Goal: Navigation & Orientation: Find specific page/section

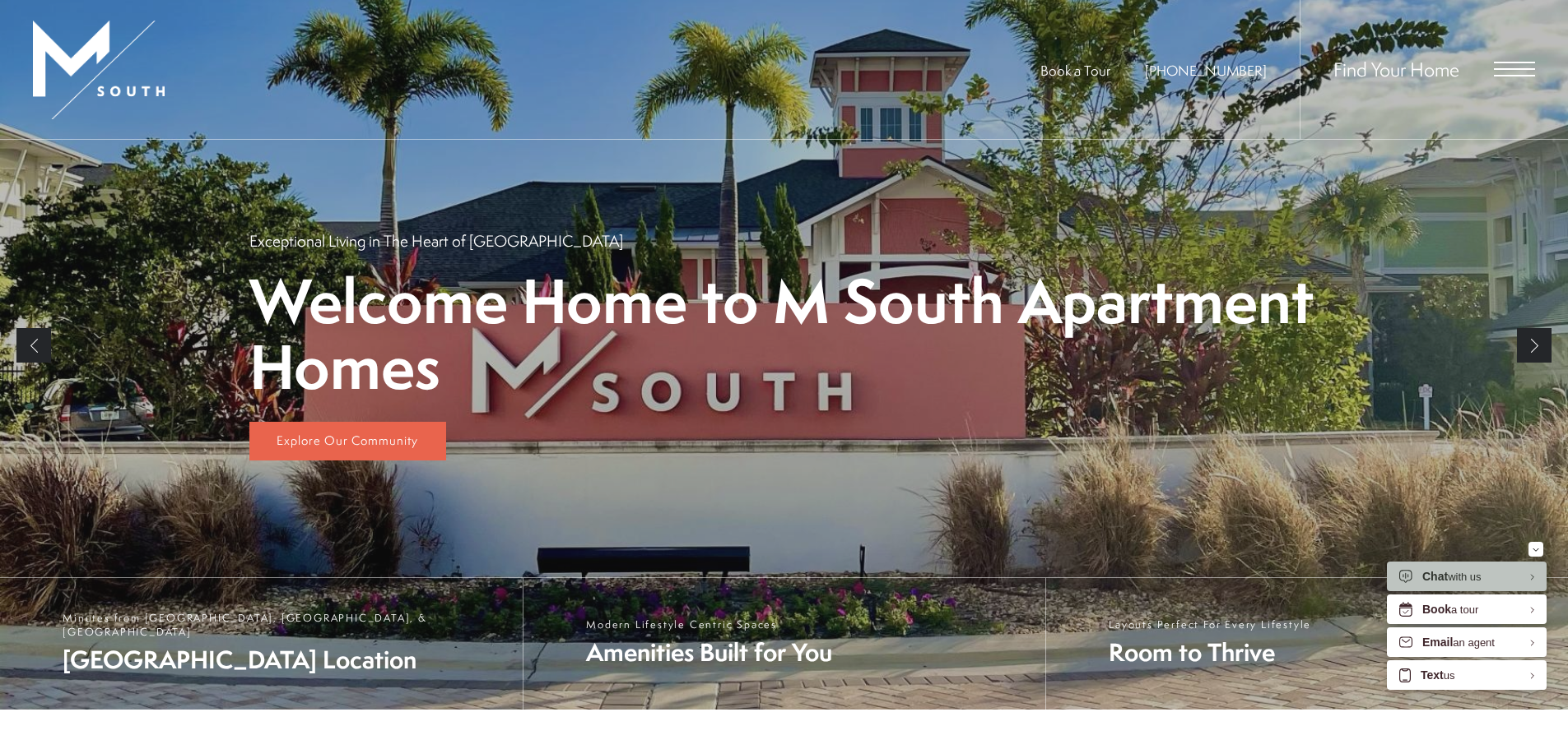
scroll to position [165, 0]
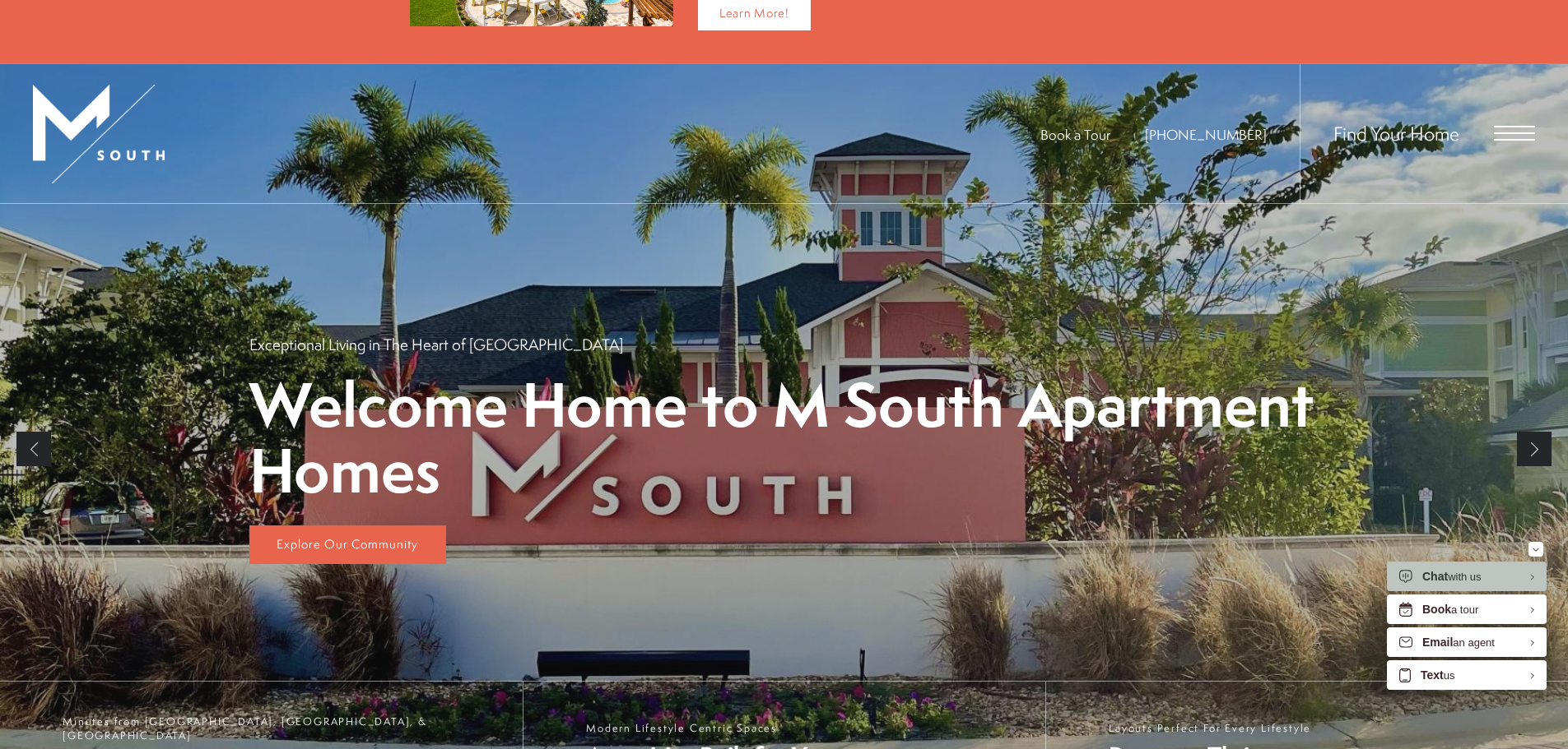
click at [1491, 129] on div "Find Your Home" at bounding box center [1417, 133] width 236 height 139
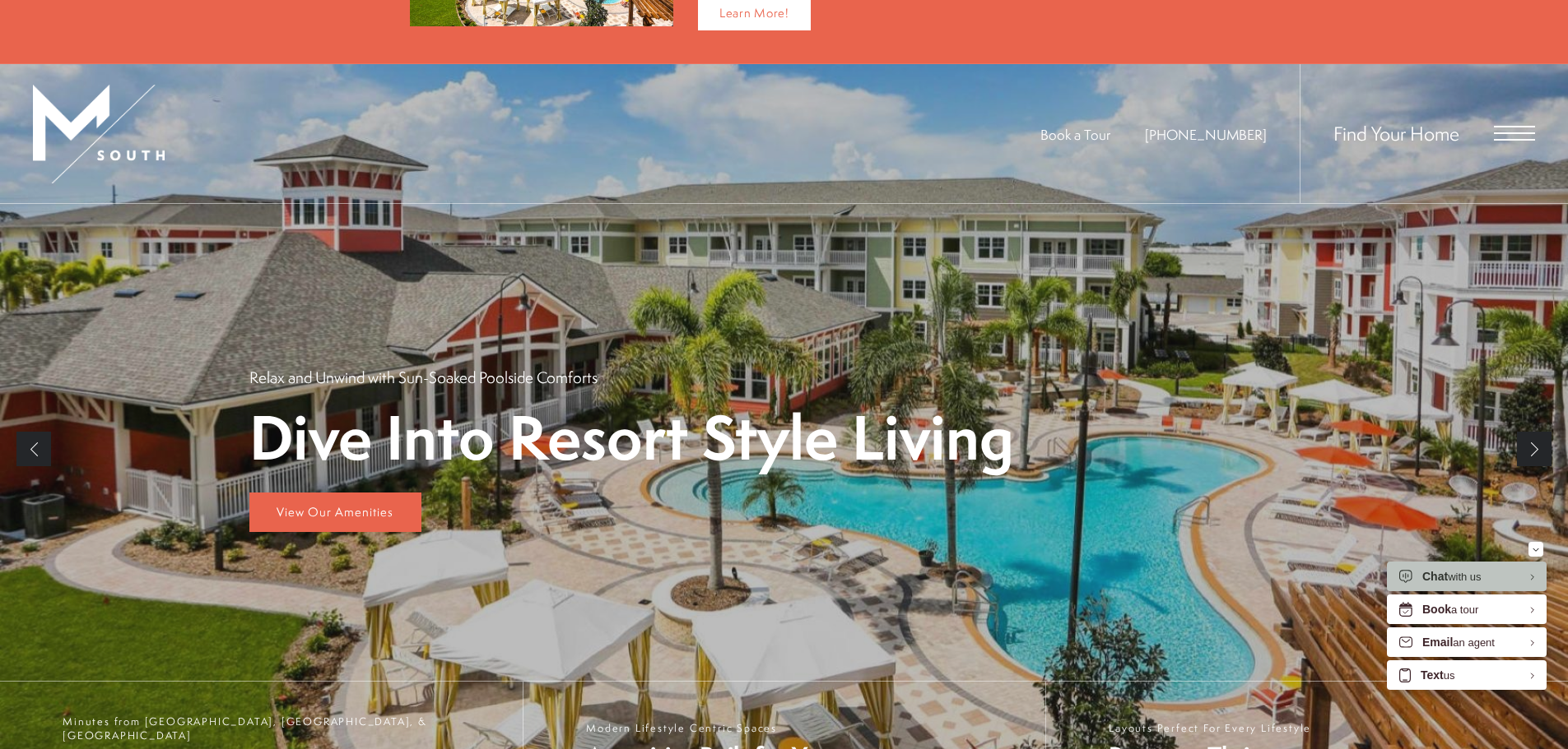
click at [1512, 138] on span "Open Menu" at bounding box center [1514, 133] width 41 height 15
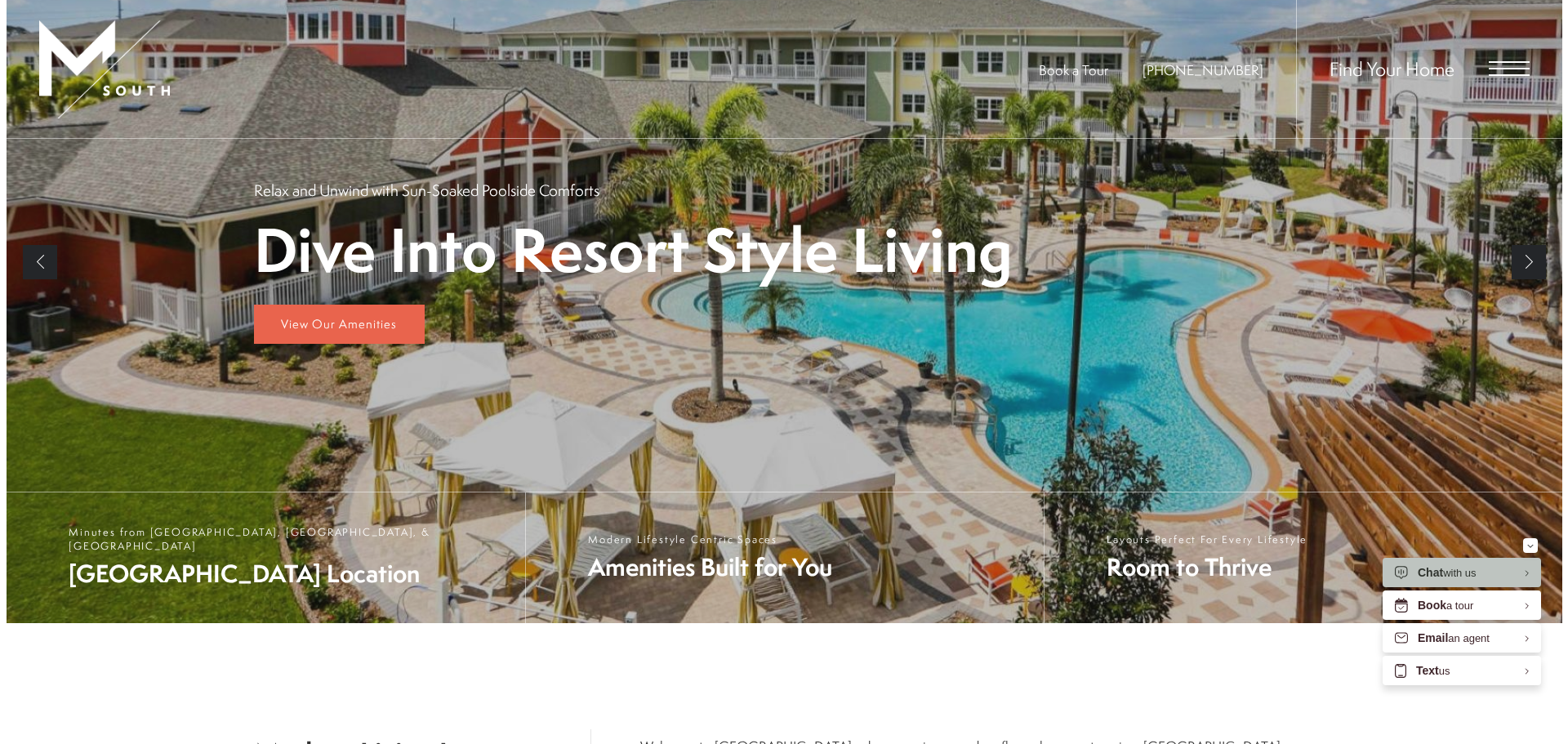
scroll to position [0, 0]
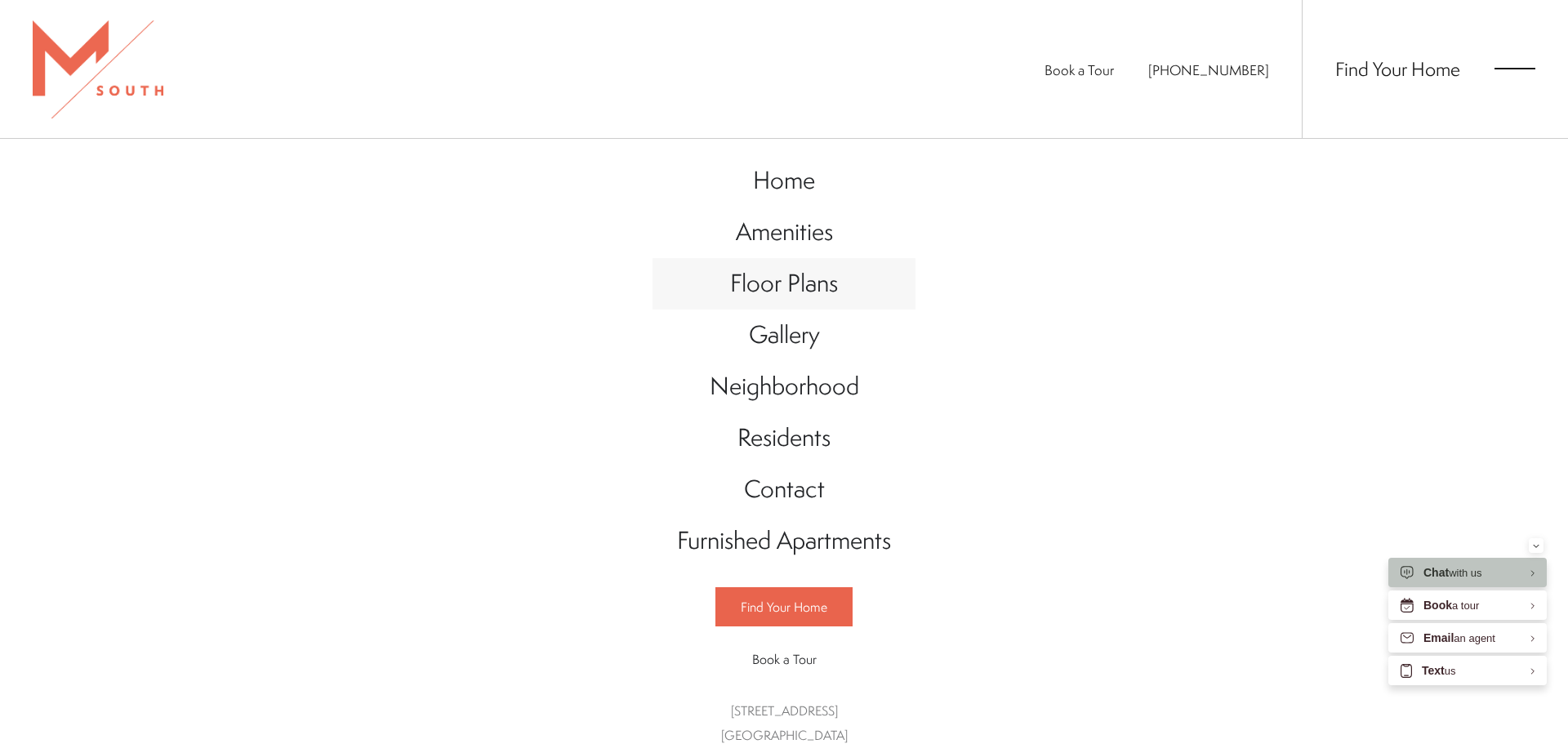
click at [823, 282] on span "Floor Plans" at bounding box center [784, 283] width 108 height 33
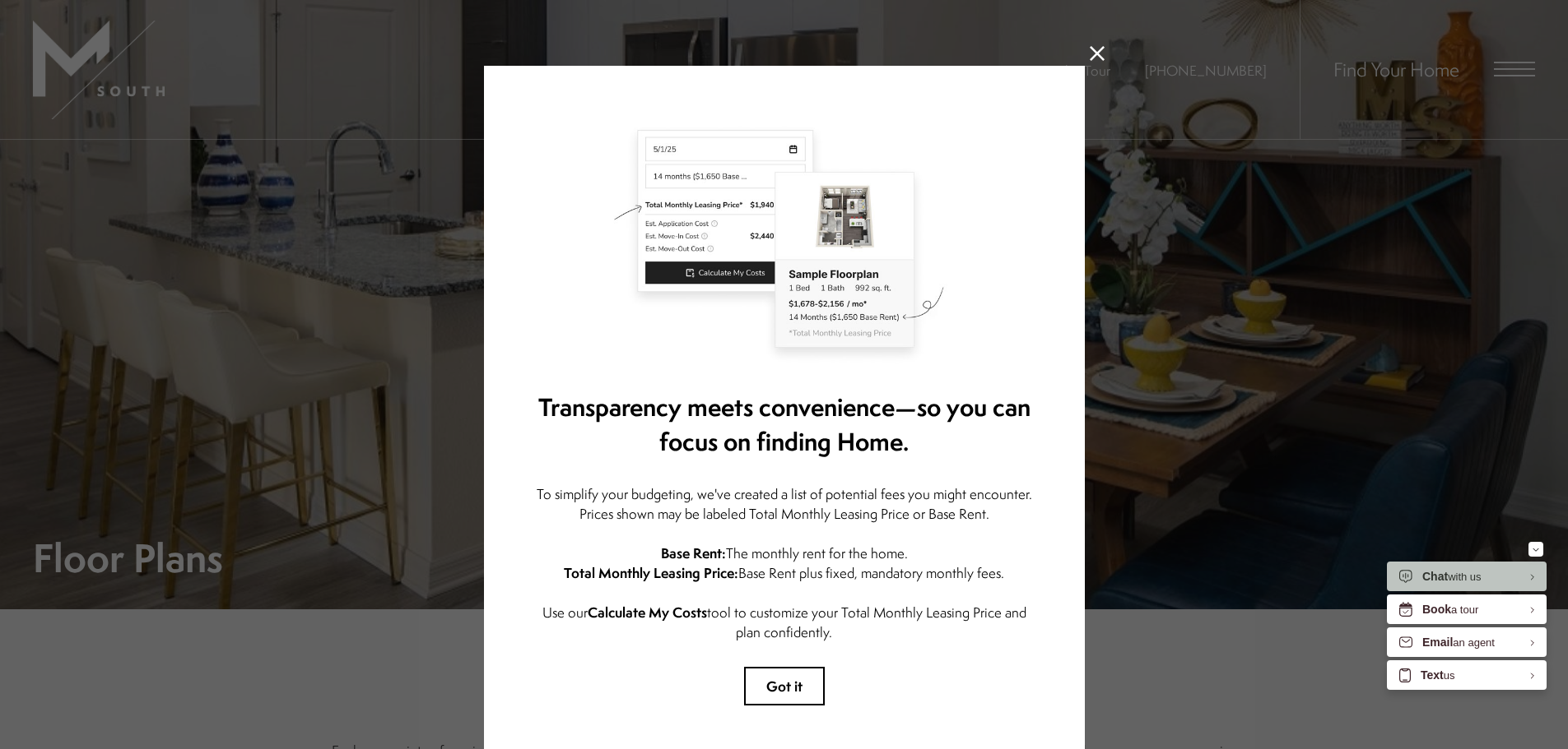
click at [1090, 55] on icon at bounding box center [1097, 53] width 15 height 15
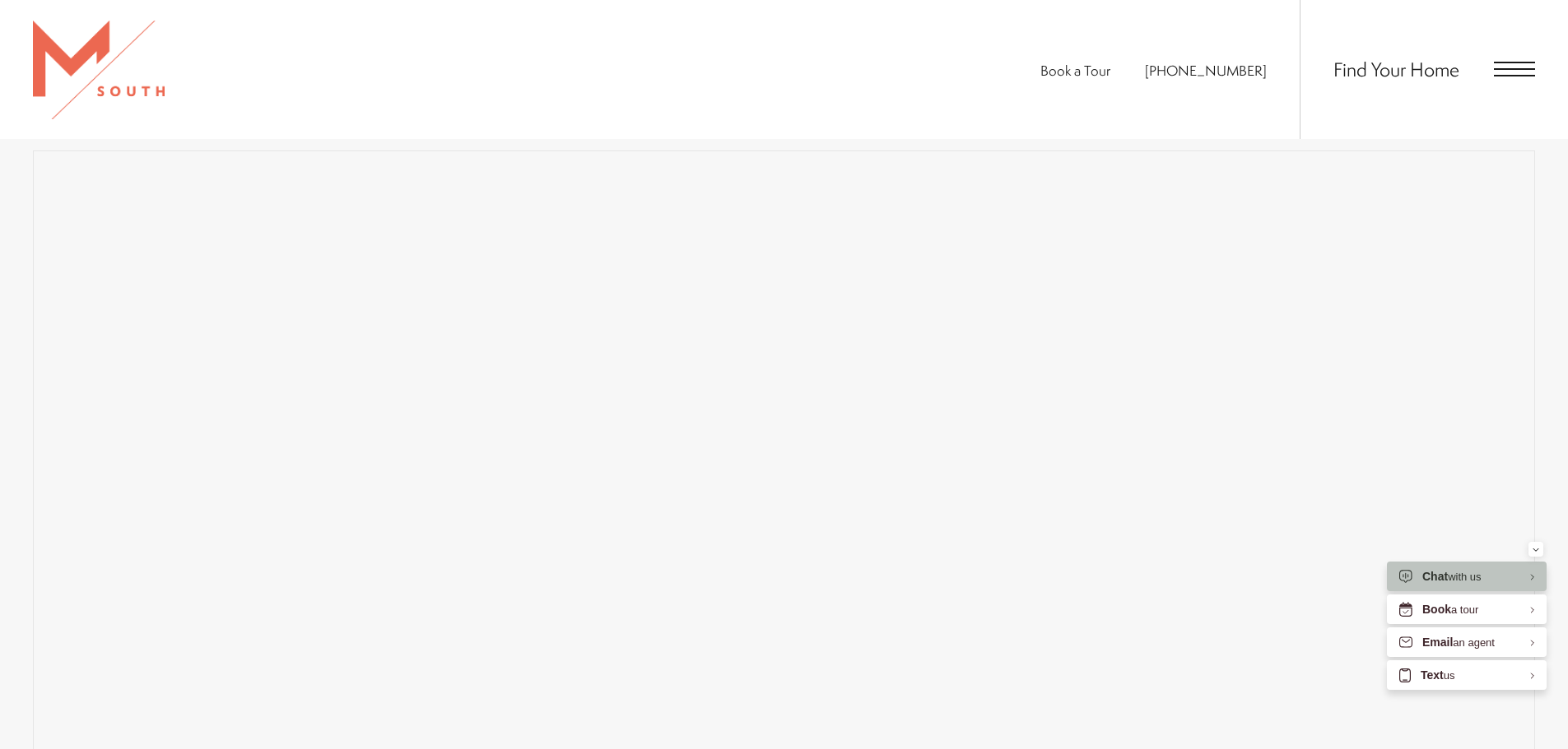
scroll to position [1316, 0]
click at [1540, 552] on button "Minimize" at bounding box center [1535, 549] width 15 height 15
click at [1530, 76] on span "Open Menu" at bounding box center [1514, 76] width 41 height 2
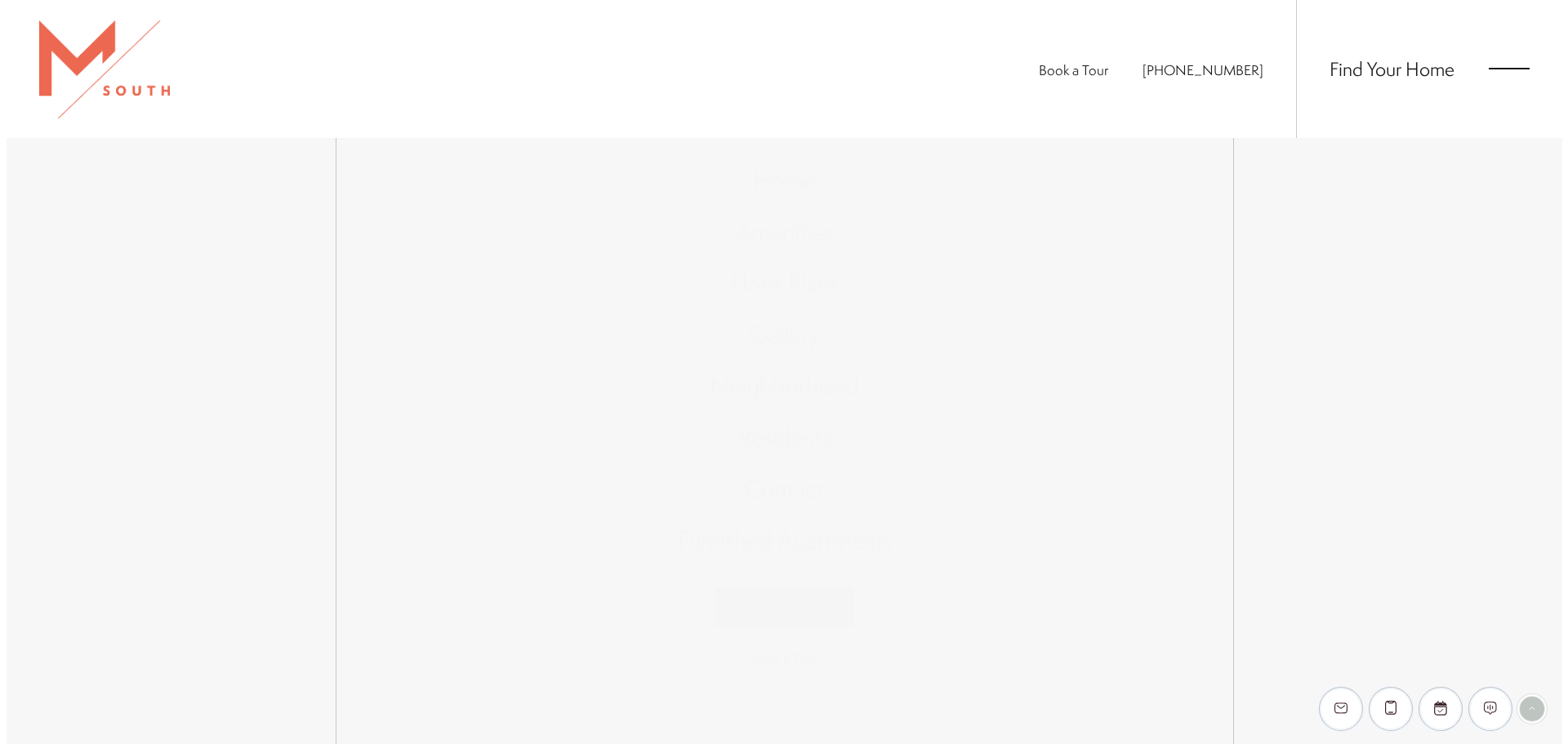
scroll to position [0, 0]
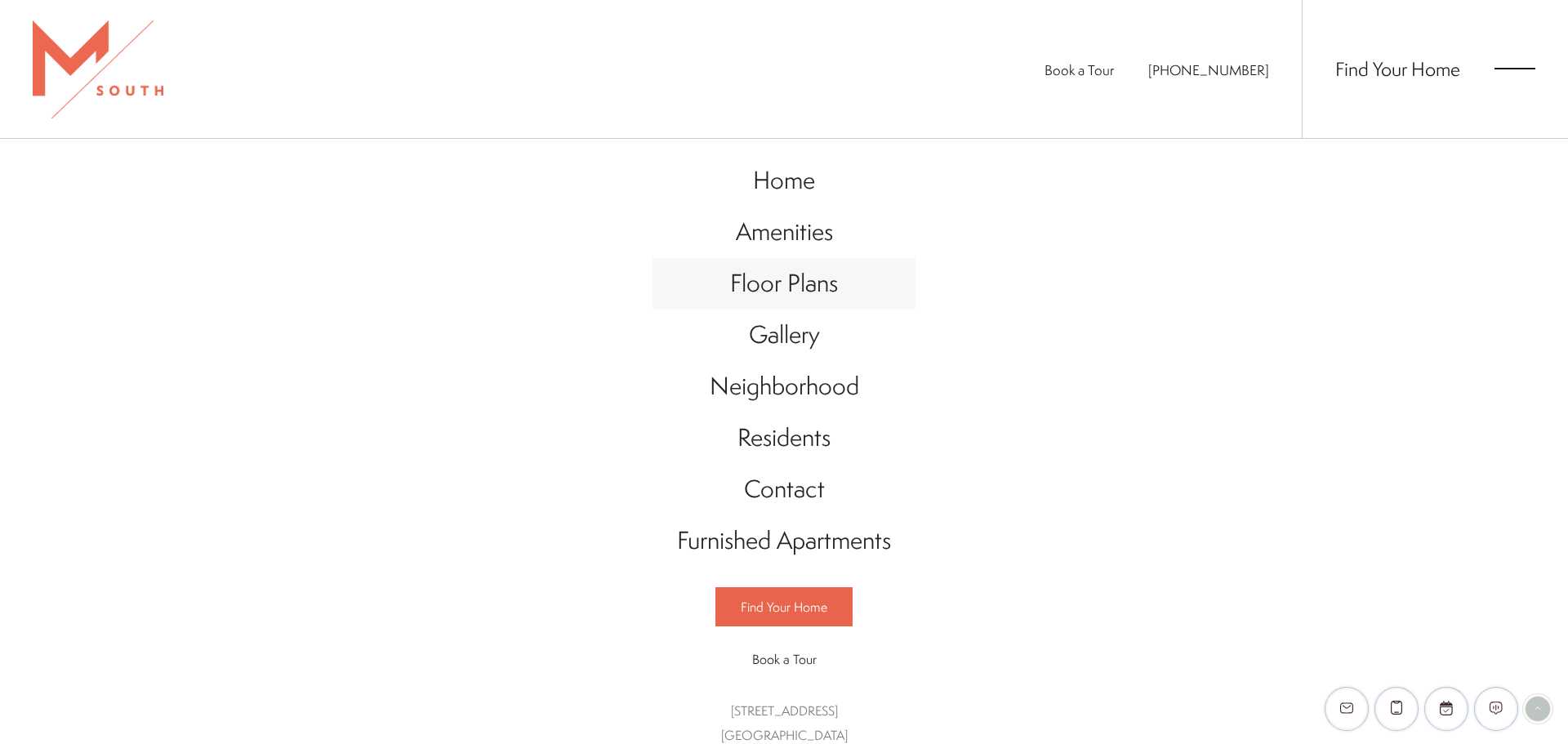
click at [796, 280] on span "Floor Plans" at bounding box center [784, 283] width 108 height 33
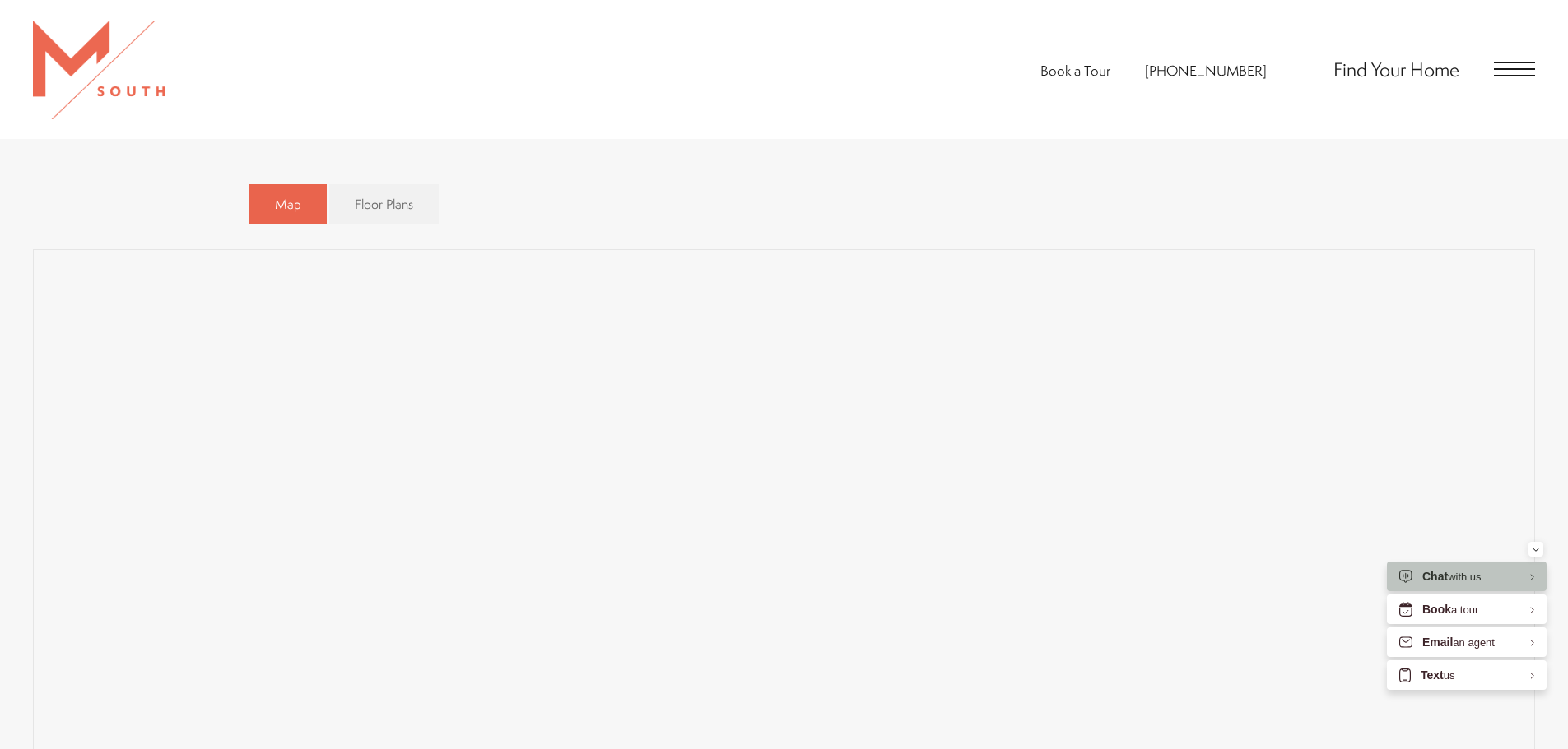
scroll to position [1234, 0]
click at [1536, 548] on icon "Minimize" at bounding box center [1536, 550] width 7 height 4
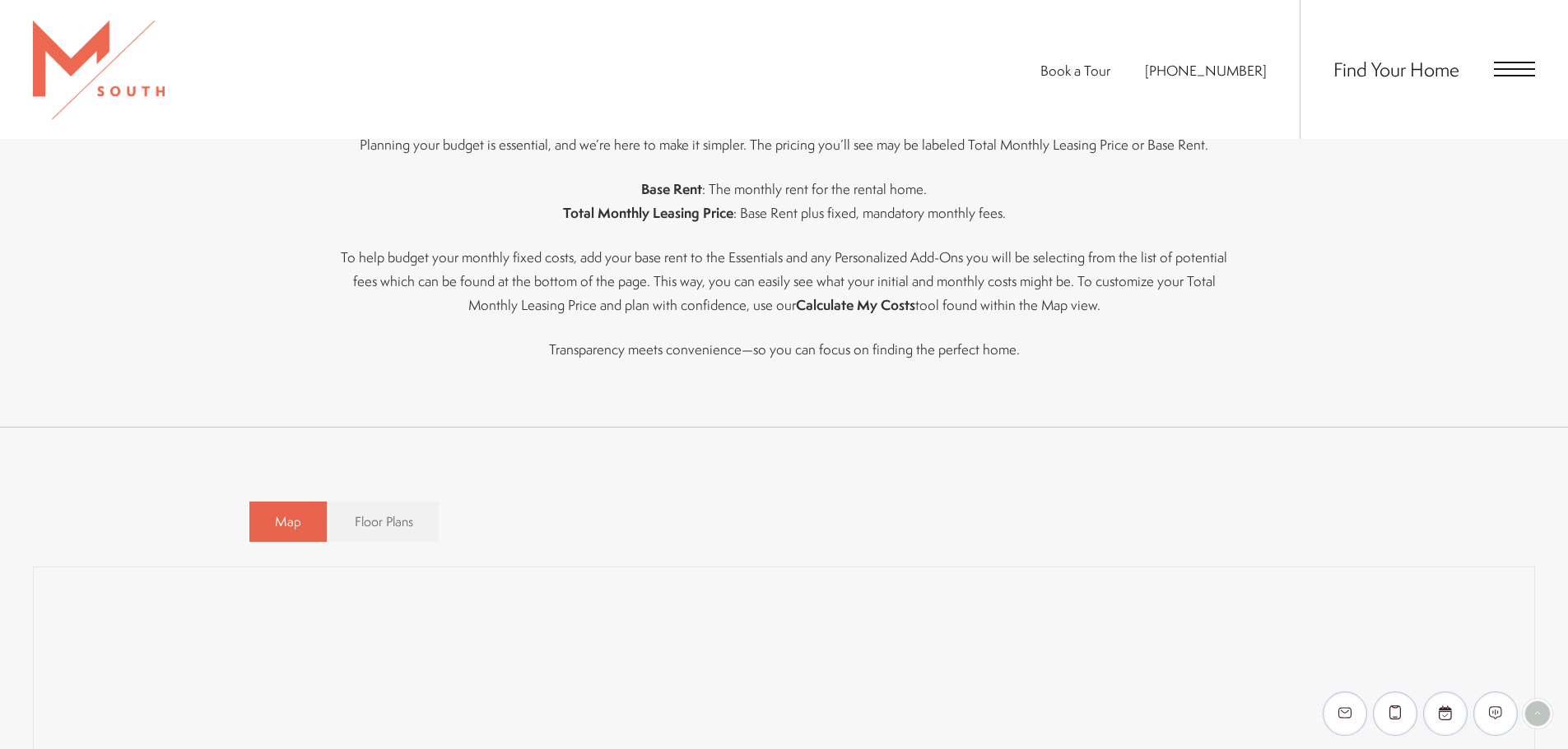
scroll to position [822, 0]
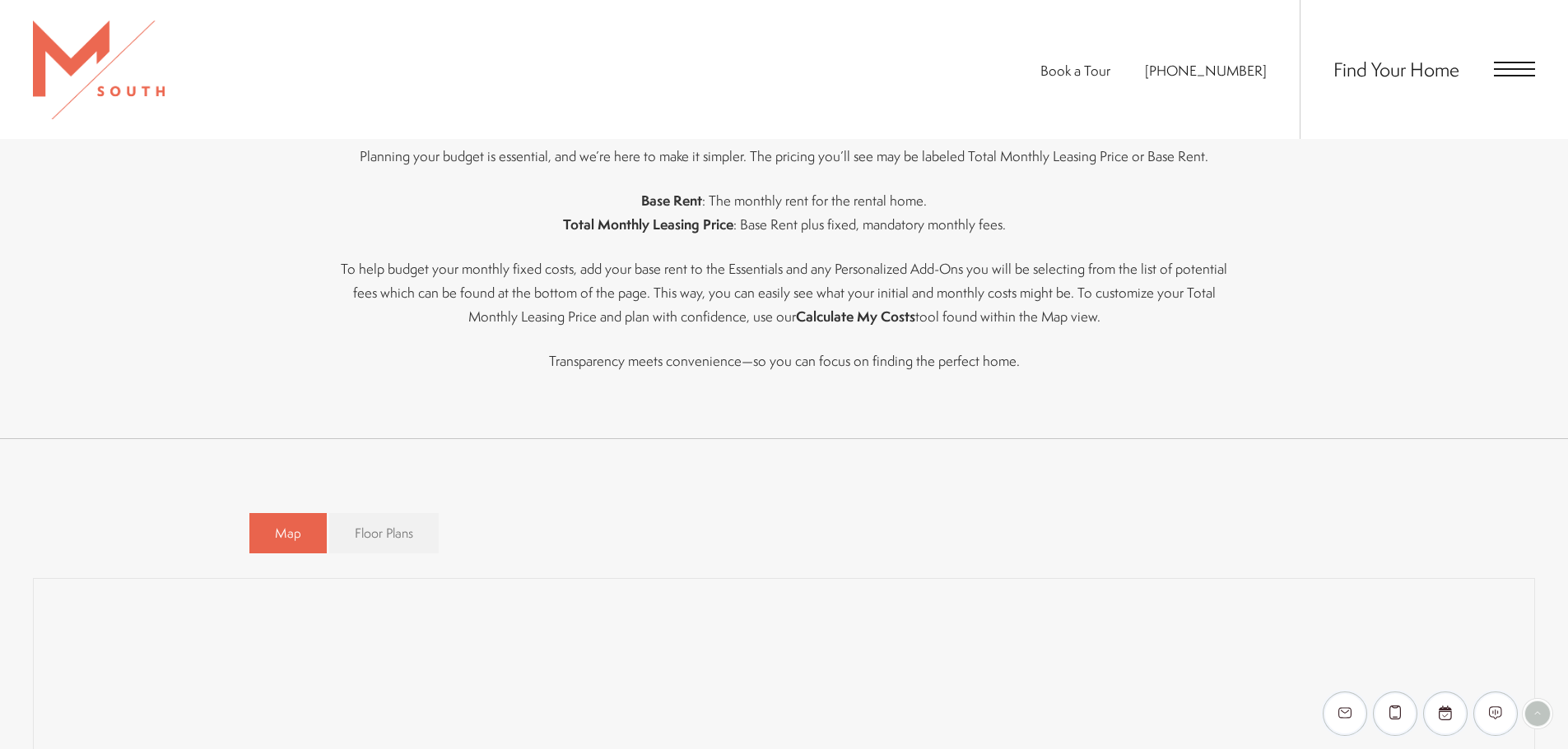
click at [411, 531] on span "Floor Plans" at bounding box center [384, 533] width 59 height 19
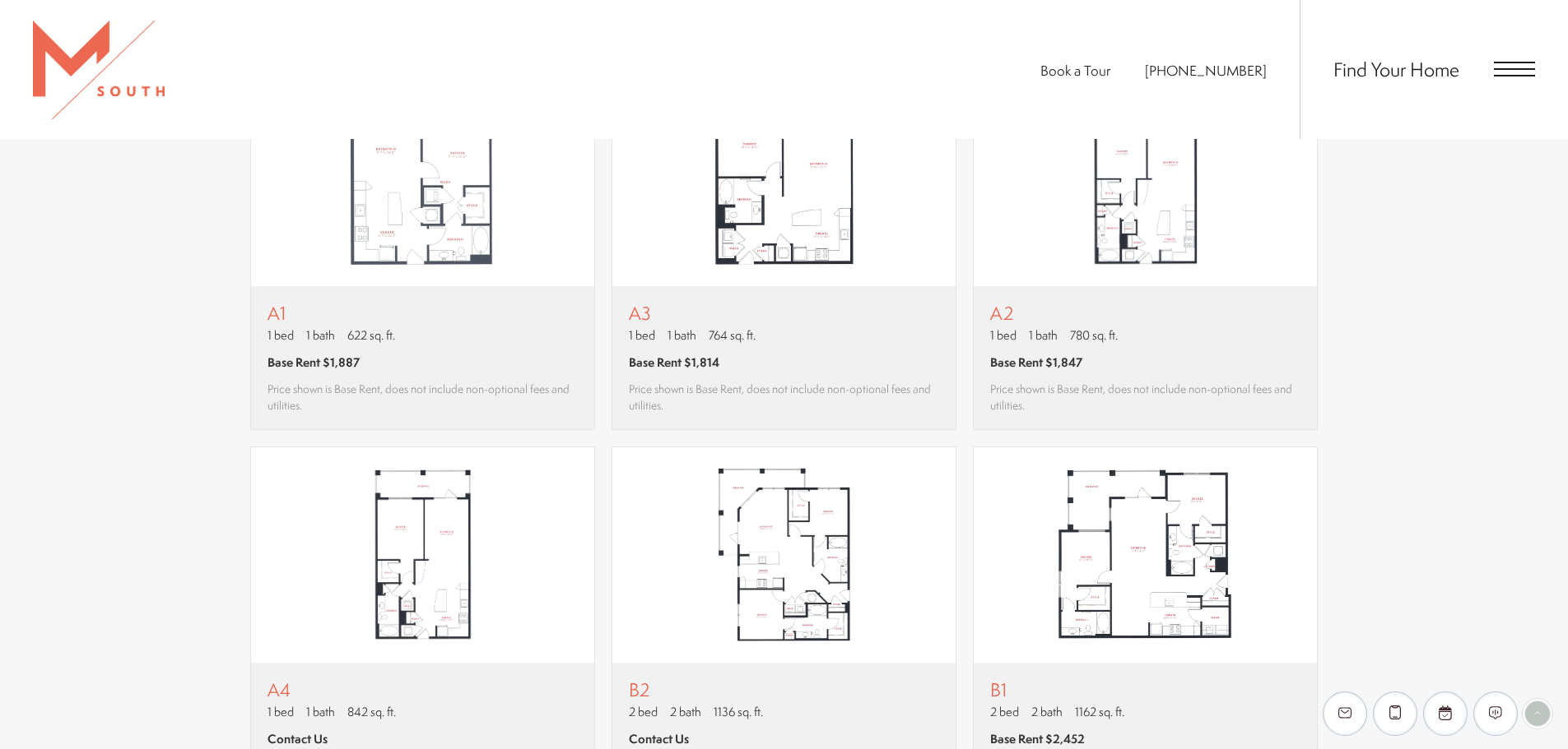
scroll to position [1234, 0]
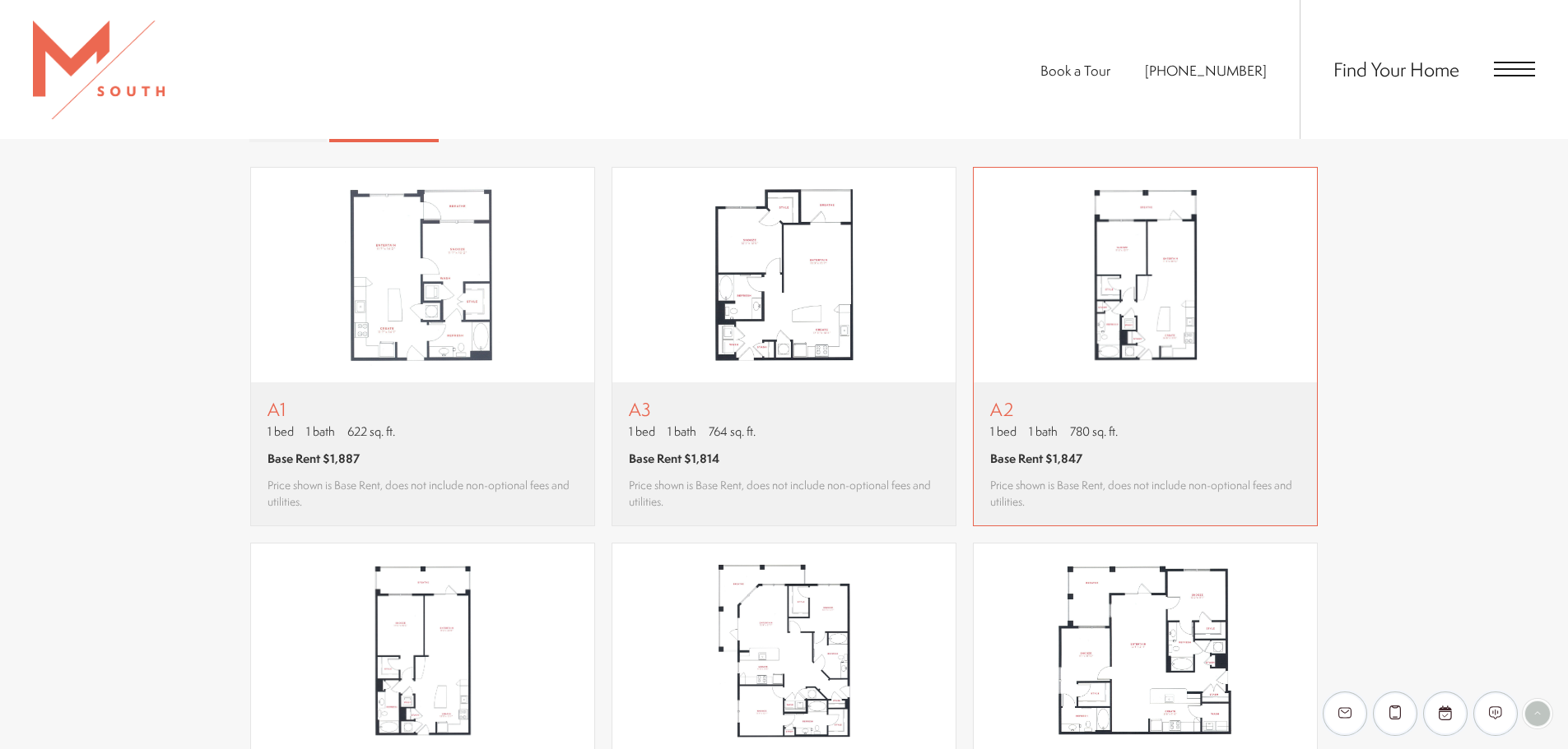
click at [1125, 330] on img "View floor plan A2" at bounding box center [1146, 275] width 344 height 216
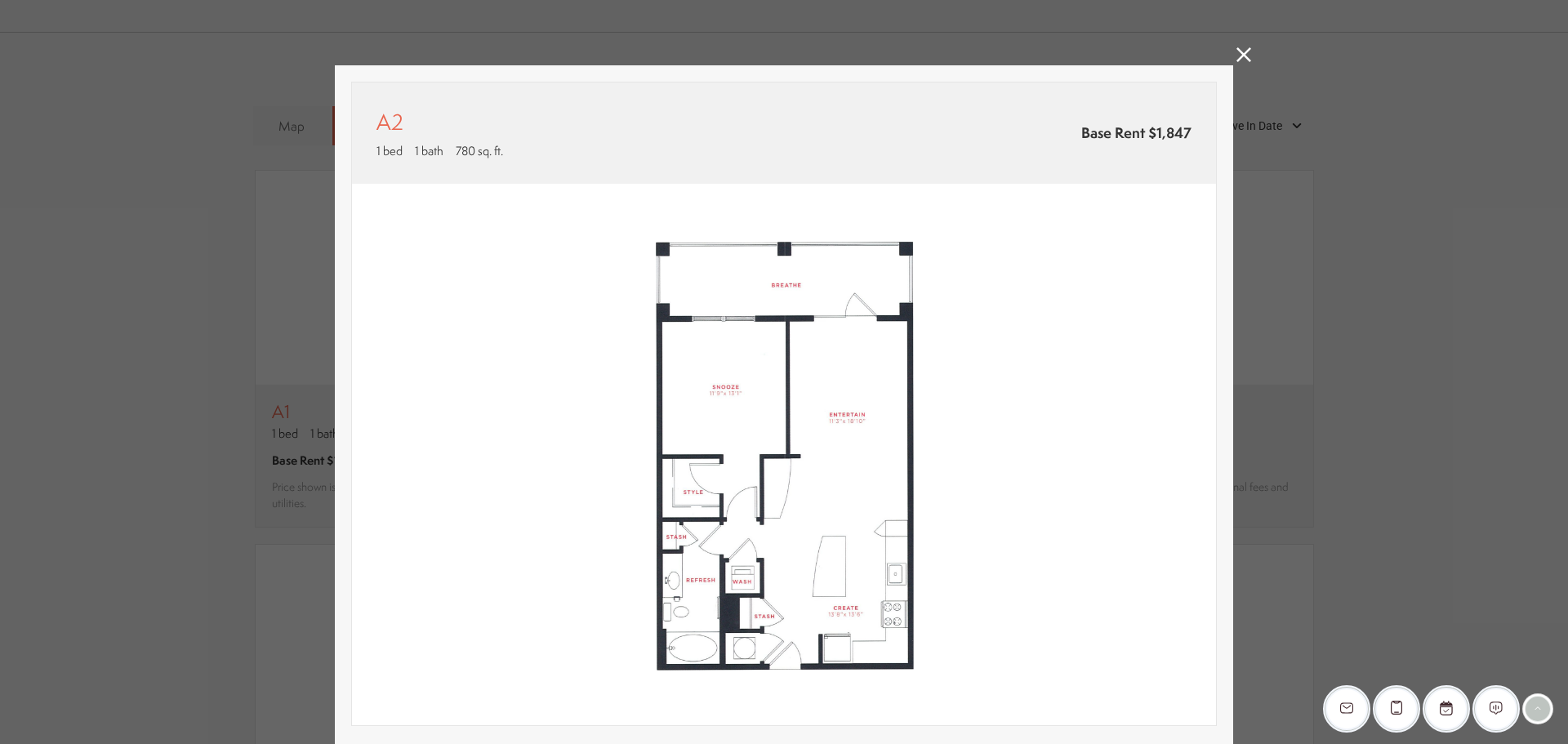
click at [1236, 57] on icon at bounding box center [1243, 54] width 15 height 15
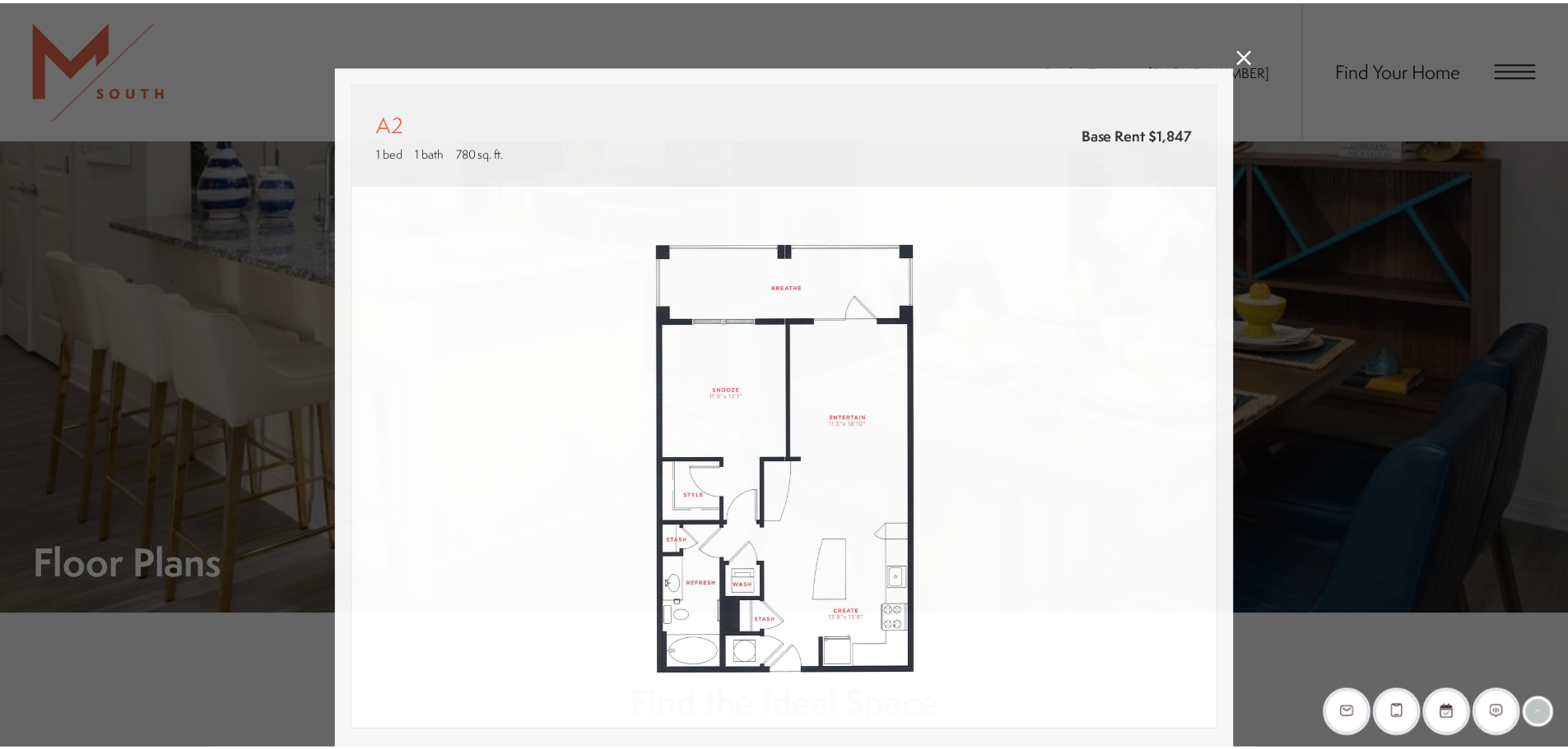
scroll to position [1234, 0]
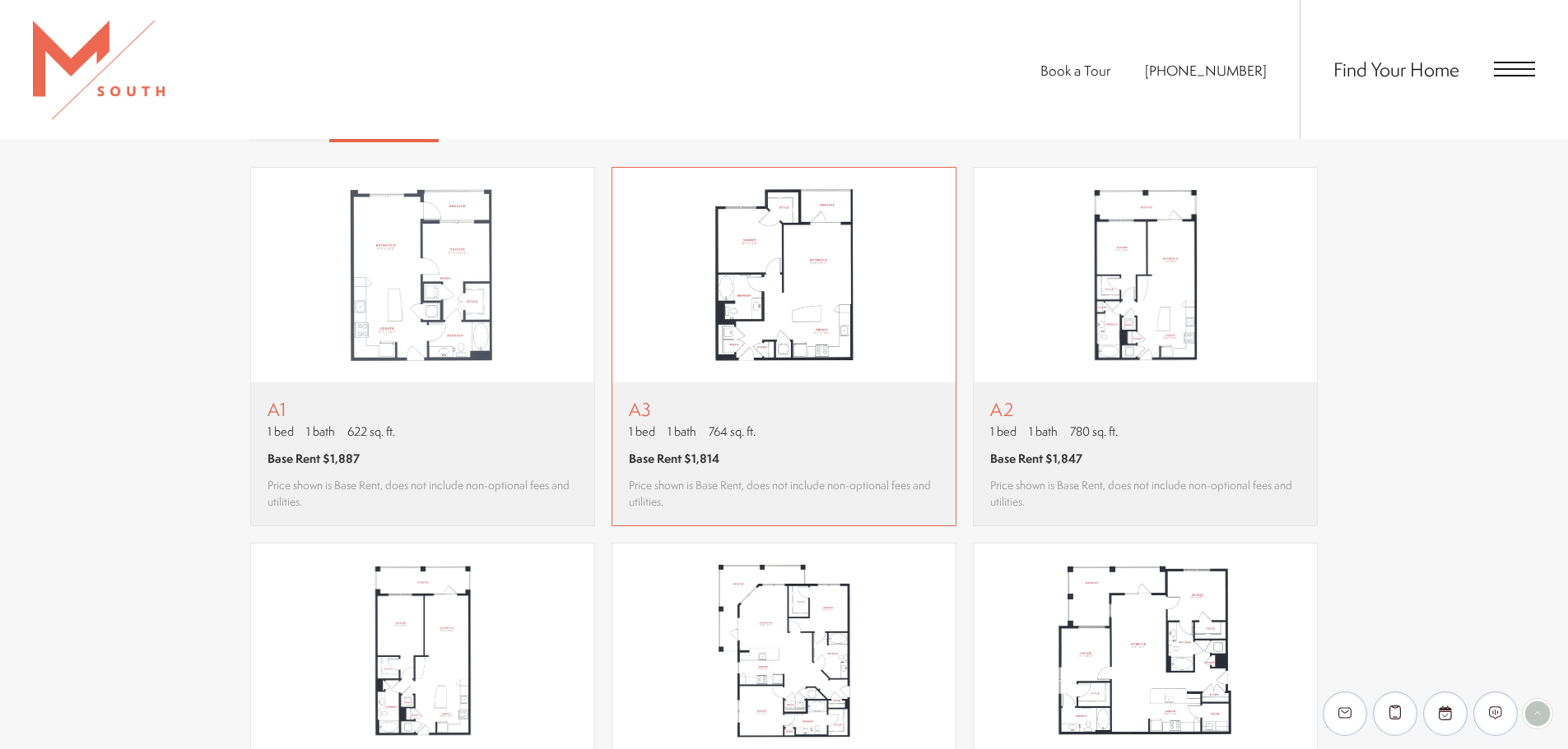
click at [788, 260] on img "View floor plan A3" at bounding box center [784, 275] width 344 height 216
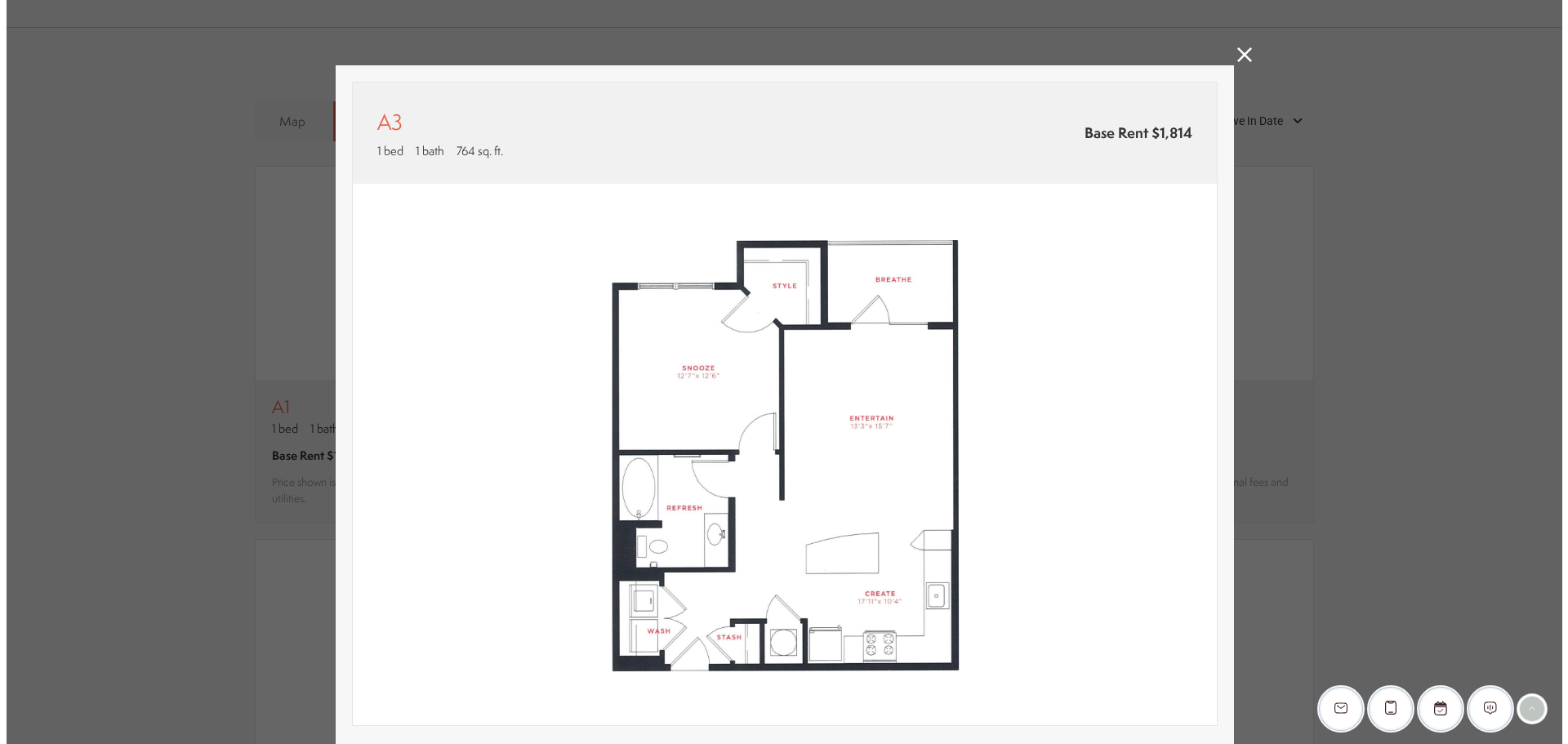
scroll to position [0, 0]
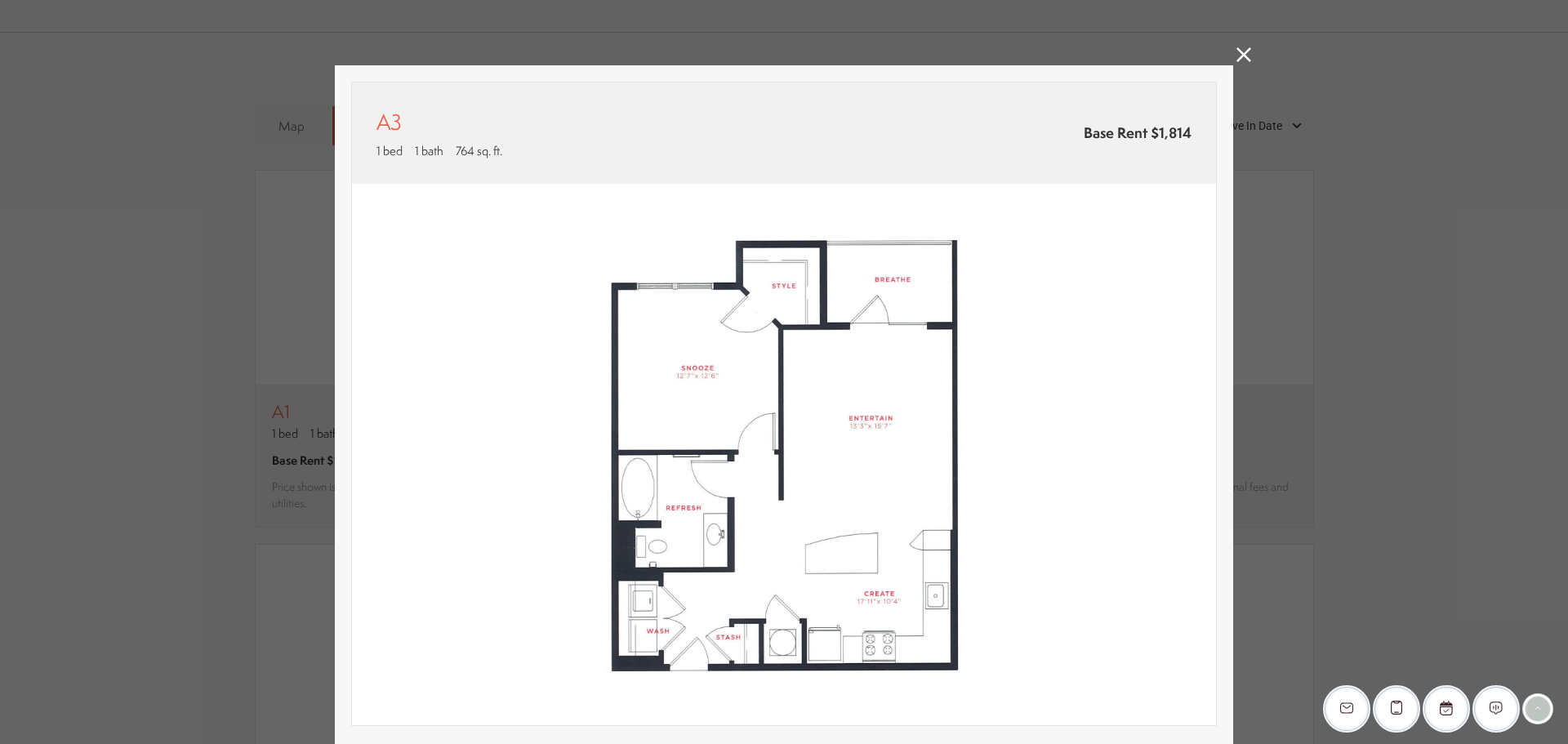
click at [1240, 48] on icon at bounding box center [1243, 54] width 15 height 15
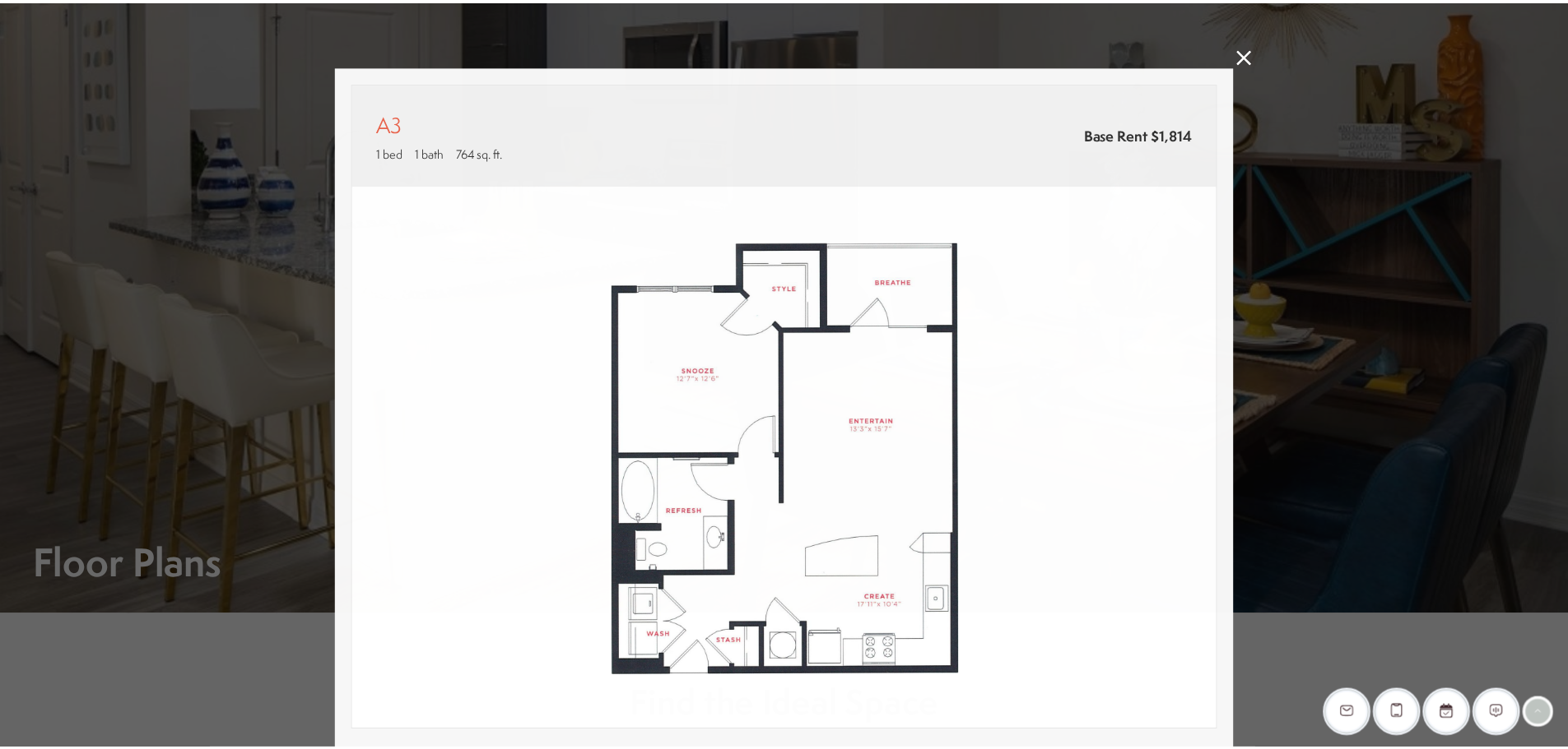
scroll to position [1234, 0]
